Goal: Check status: Check status

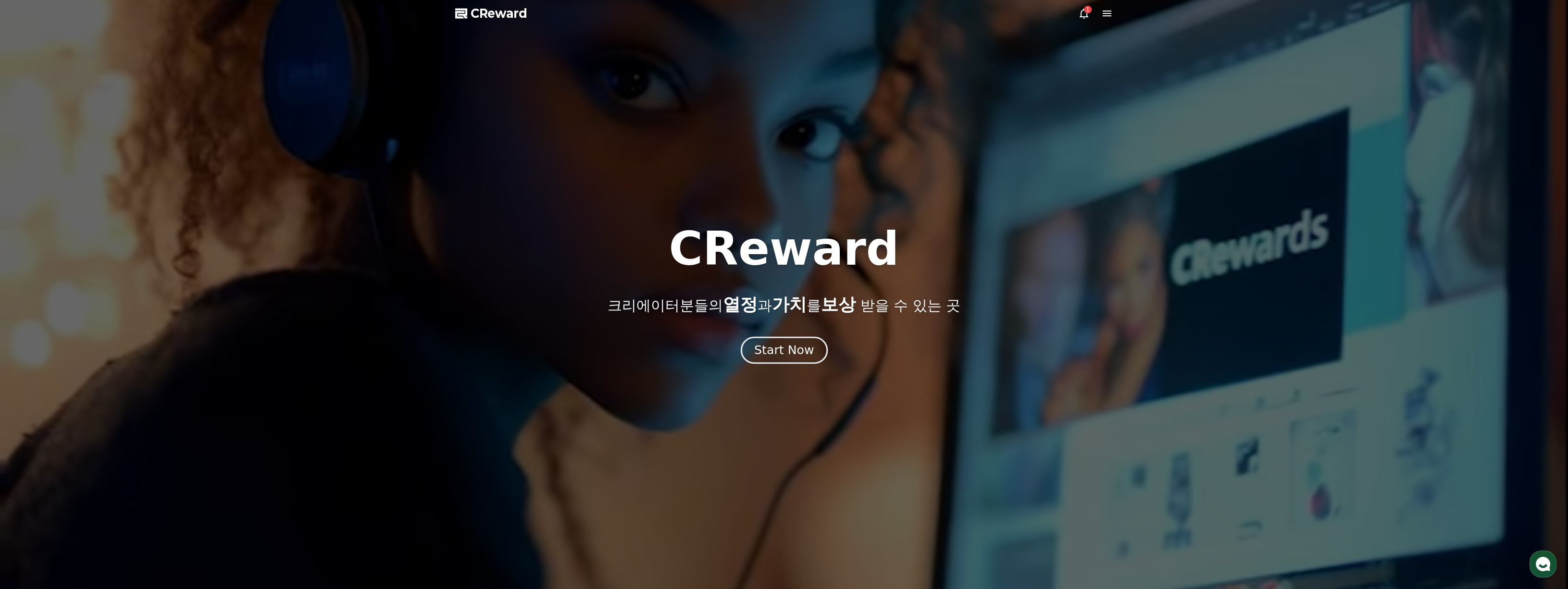
click at [760, 343] on div "Start Now" at bounding box center [784, 350] width 60 height 16
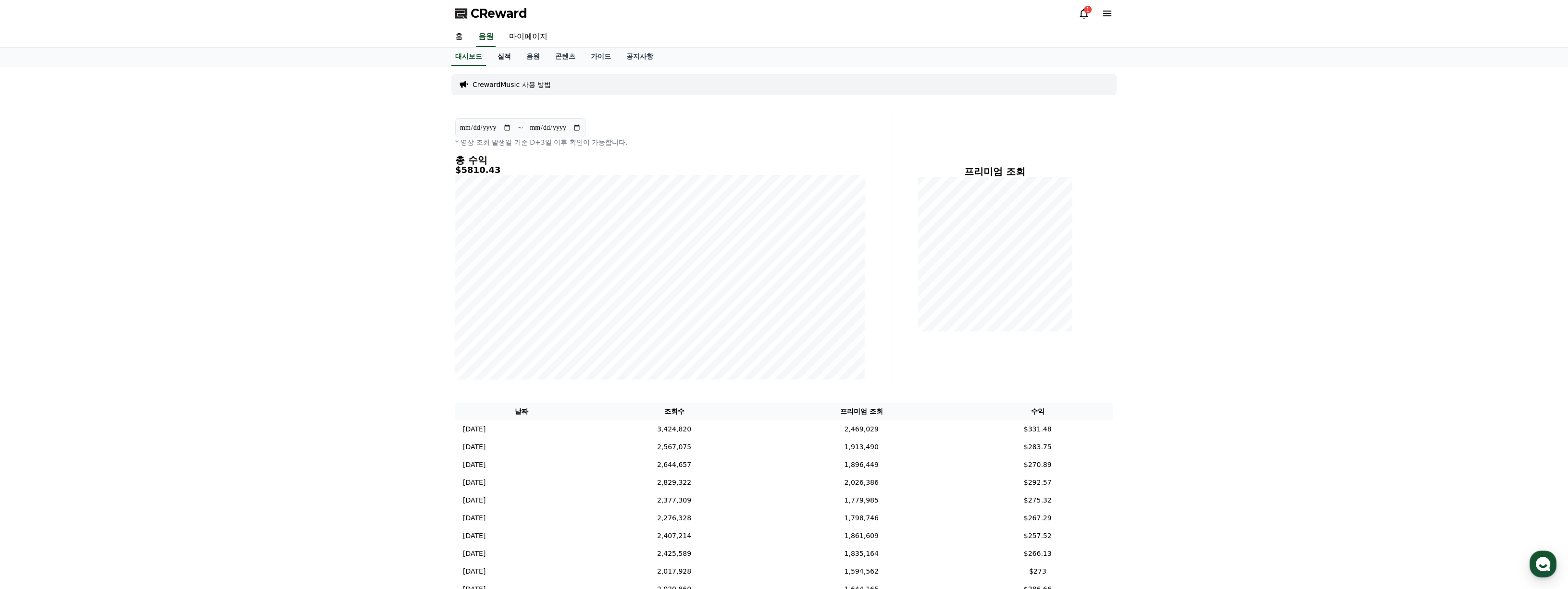
click at [498, 56] on link "실적" at bounding box center [504, 57] width 29 height 18
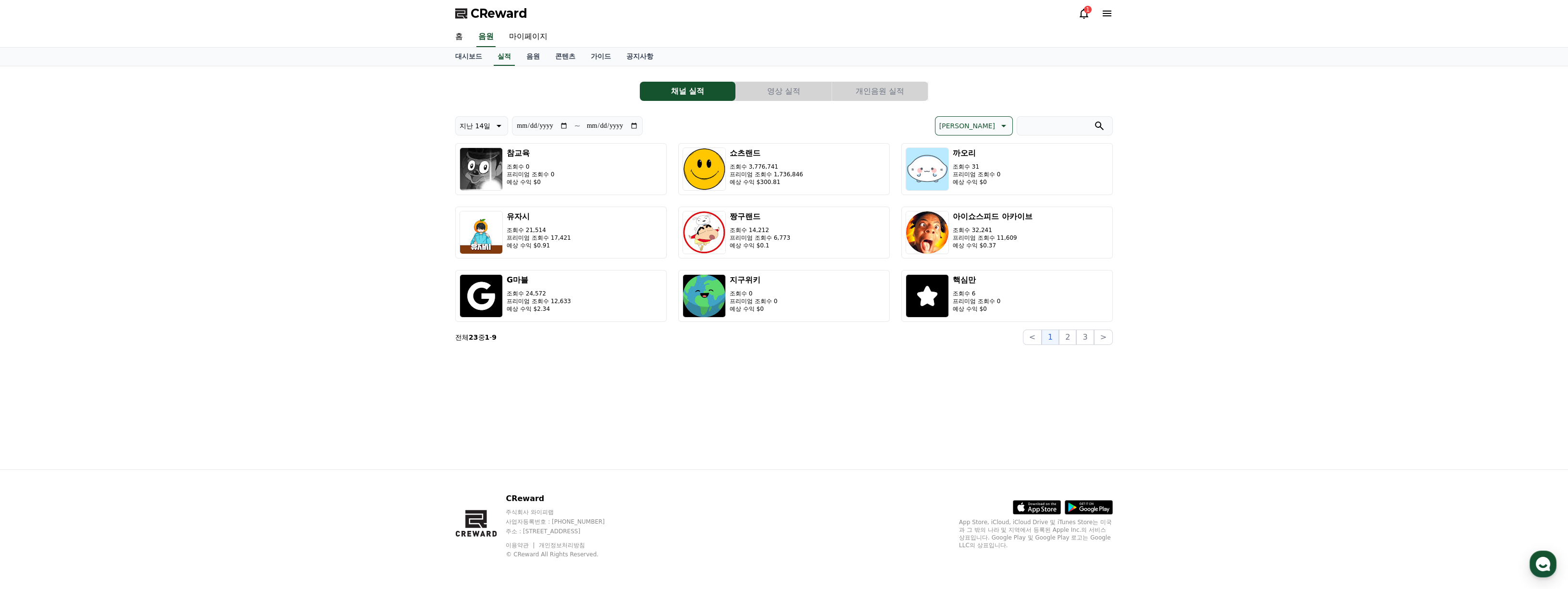
click at [793, 97] on button "영상 실적" at bounding box center [784, 91] width 96 height 20
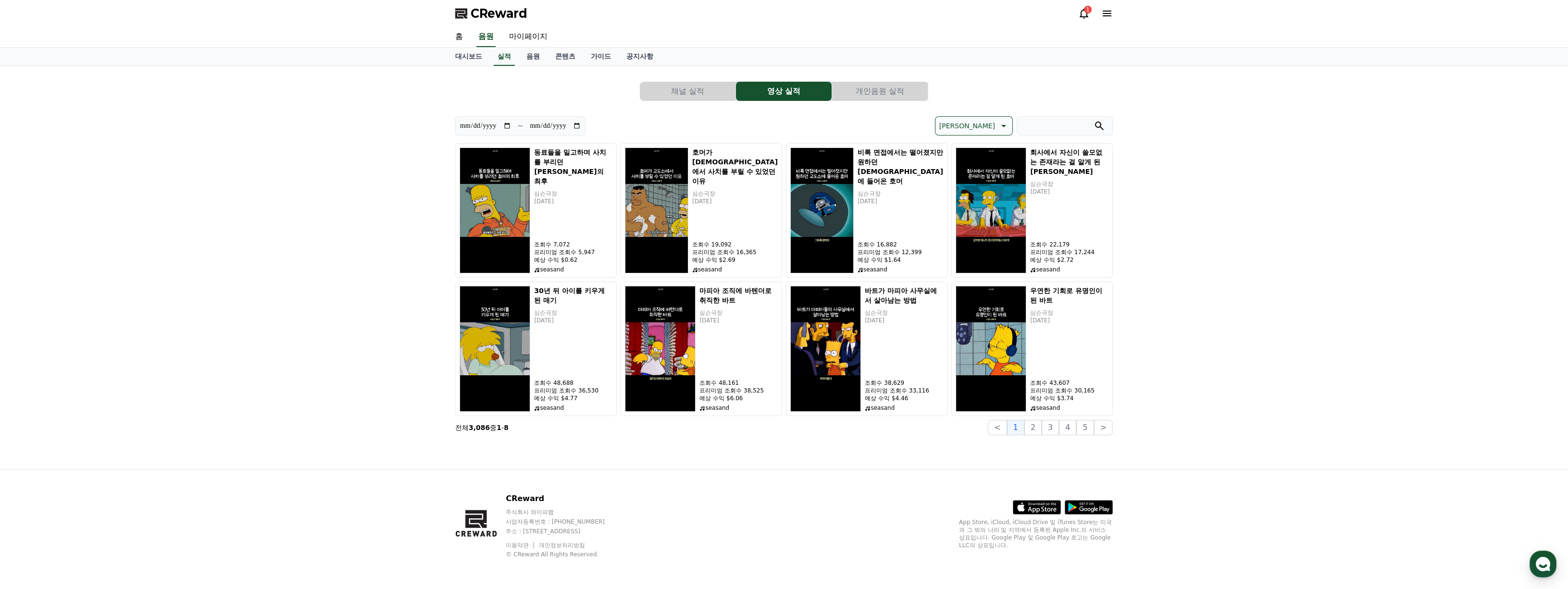
click at [879, 96] on button "개인음원 실적" at bounding box center [880, 91] width 96 height 20
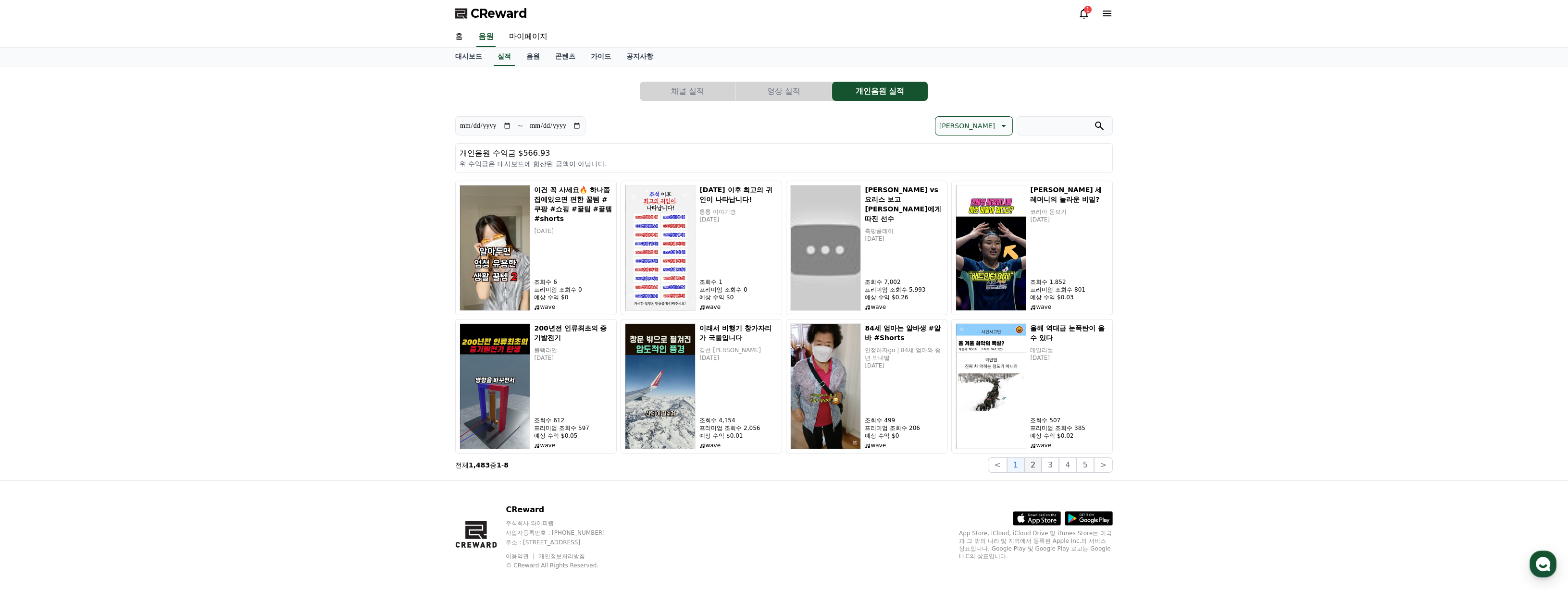
click at [1037, 469] on button "2" at bounding box center [1033, 465] width 17 height 15
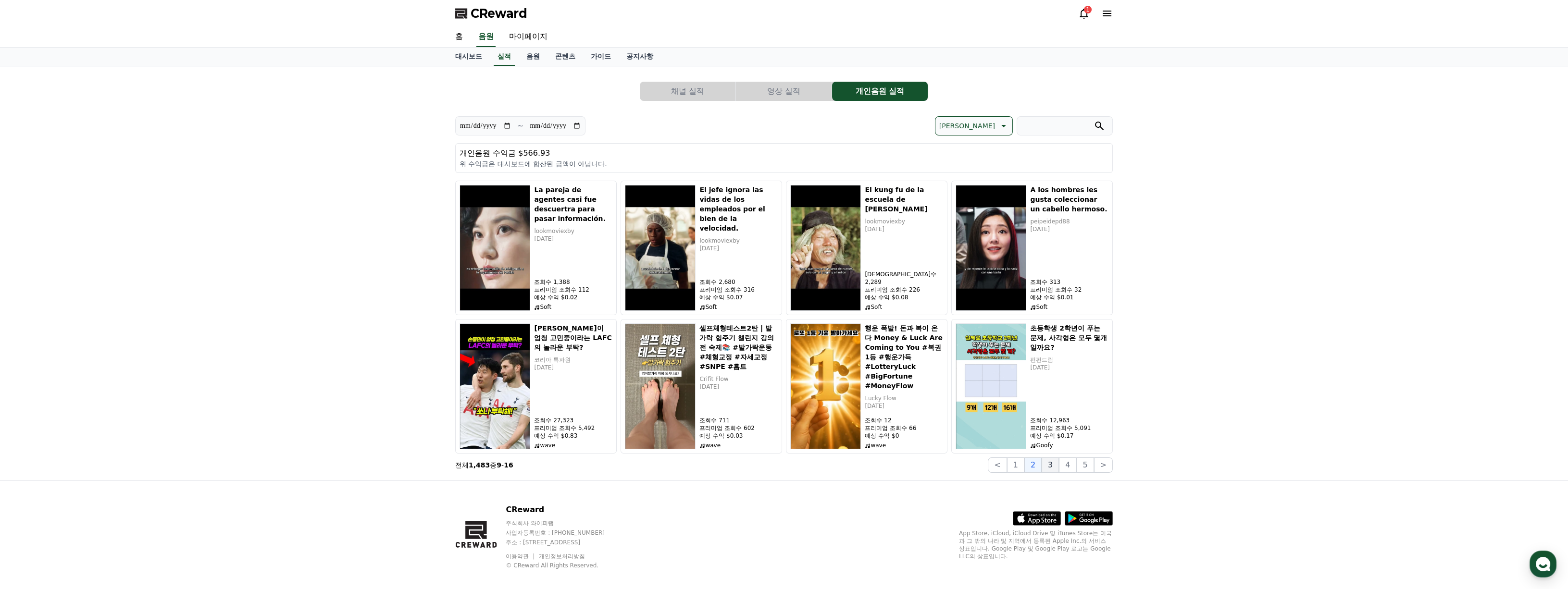
click at [1053, 464] on button "3" at bounding box center [1050, 465] width 17 height 15
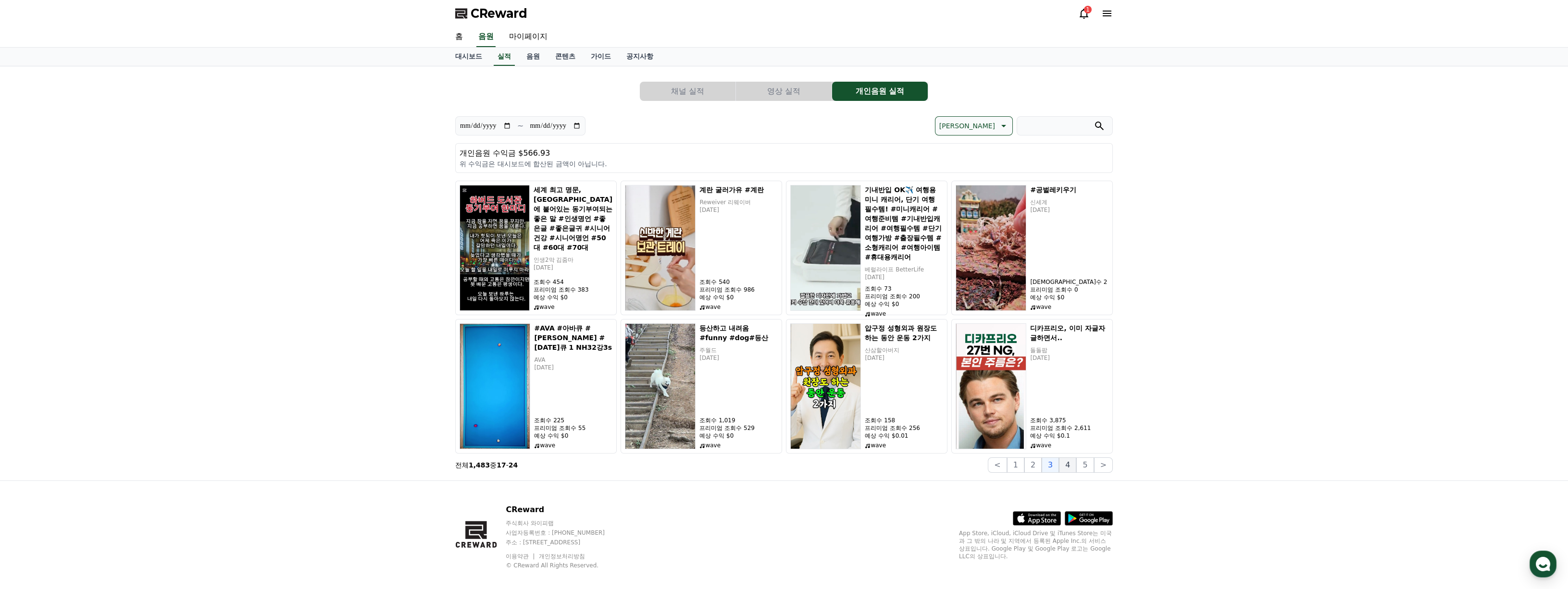
click at [1072, 467] on button "4" at bounding box center [1067, 465] width 17 height 15
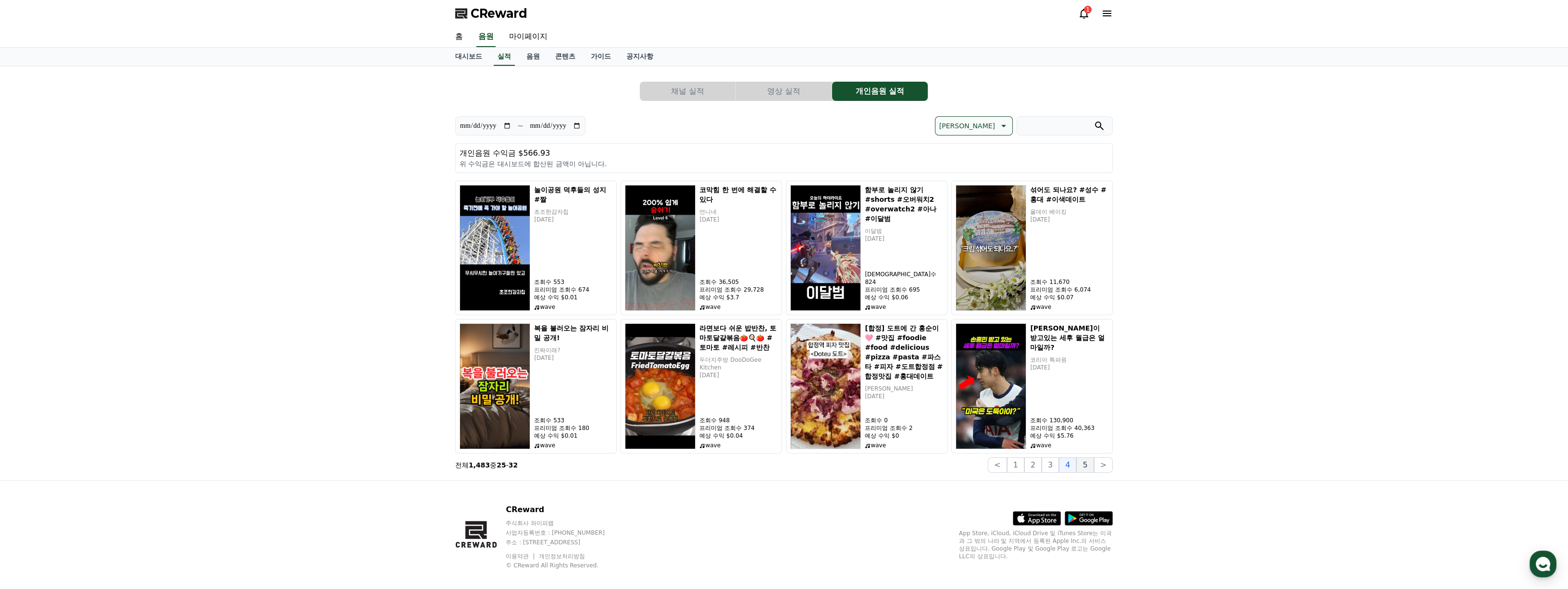
click at [1085, 464] on button "5" at bounding box center [1084, 465] width 17 height 15
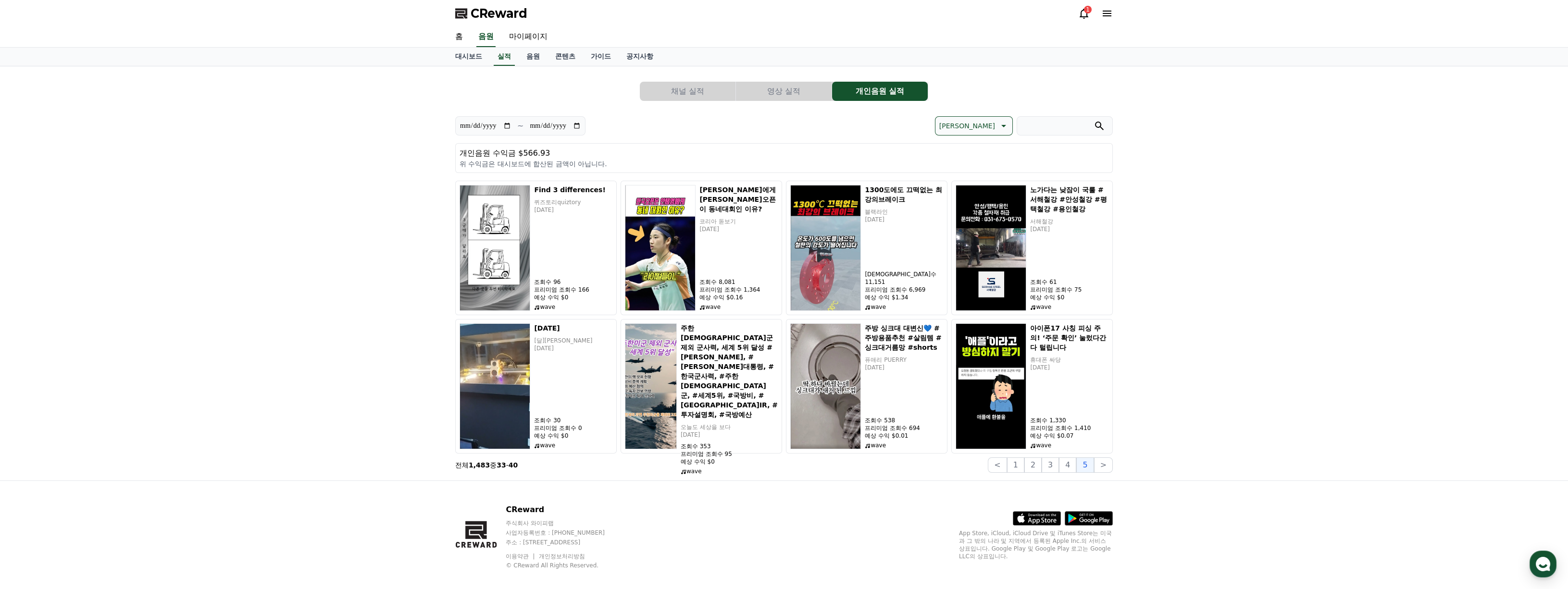
click at [482, 9] on span "CReward" at bounding box center [499, 13] width 57 height 15
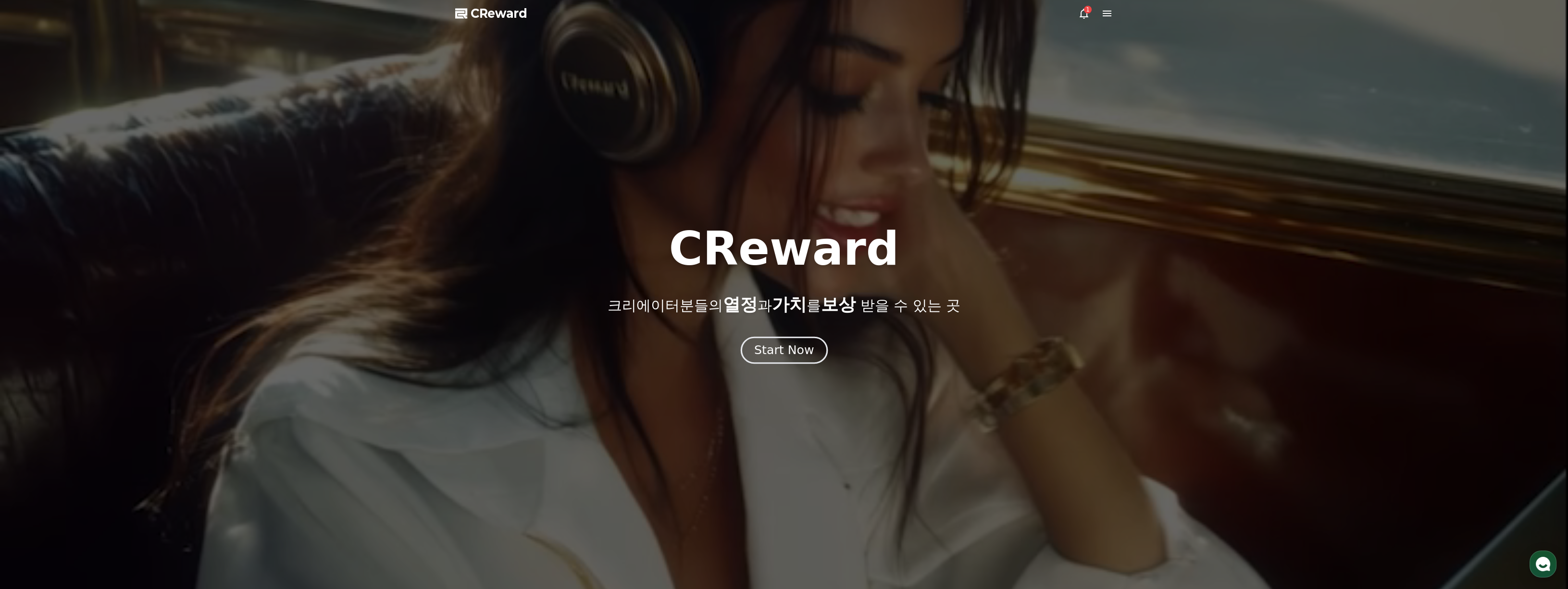
click at [776, 358] on div "Start Now" at bounding box center [784, 350] width 60 height 16
